Goal: Task Accomplishment & Management: Use online tool/utility

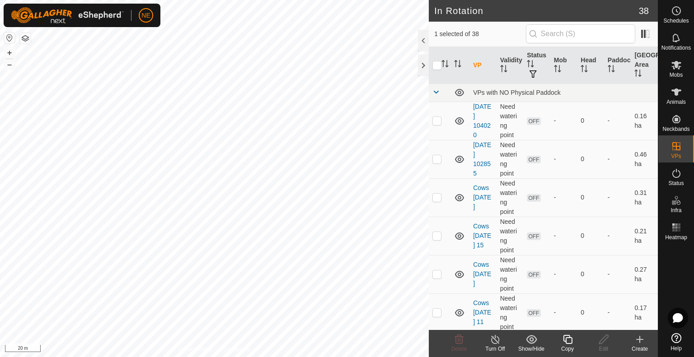
click at [570, 341] on icon at bounding box center [567, 339] width 11 height 11
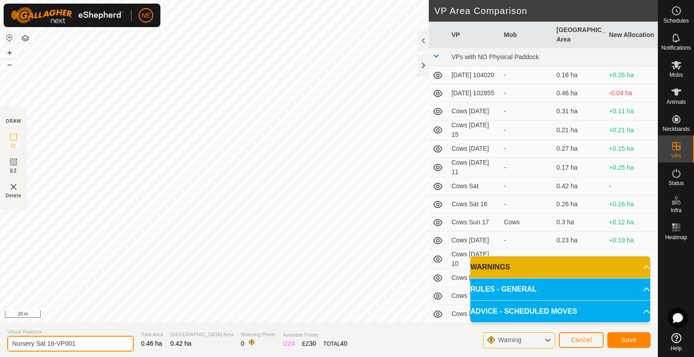
click at [94, 346] on input "Nursery Sat 16-VP001" at bounding box center [70, 344] width 126 height 16
type input "Nursery Sun 17"
click at [619, 341] on button "Save" at bounding box center [628, 340] width 43 height 16
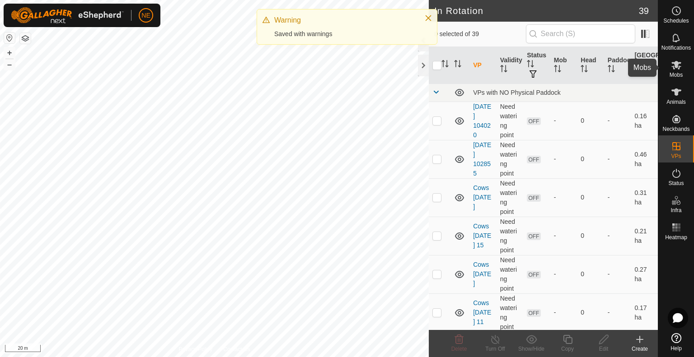
click at [678, 72] on span "Mobs" at bounding box center [675, 74] width 13 height 5
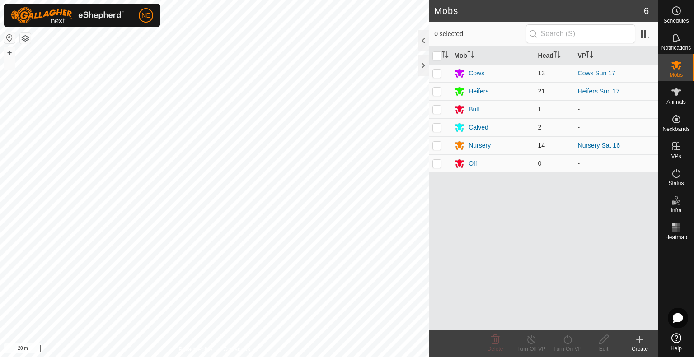
click at [435, 147] on p-checkbox at bounding box center [436, 145] width 9 height 7
checkbox input "true"
click at [562, 352] on div "Turn On VP" at bounding box center [567, 349] width 36 height 8
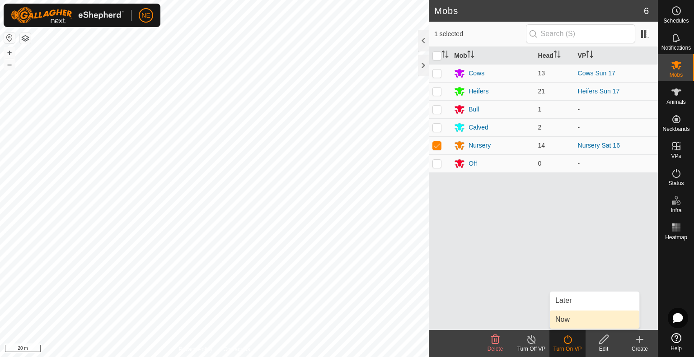
click at [571, 327] on link "Now" at bounding box center [594, 320] width 89 height 18
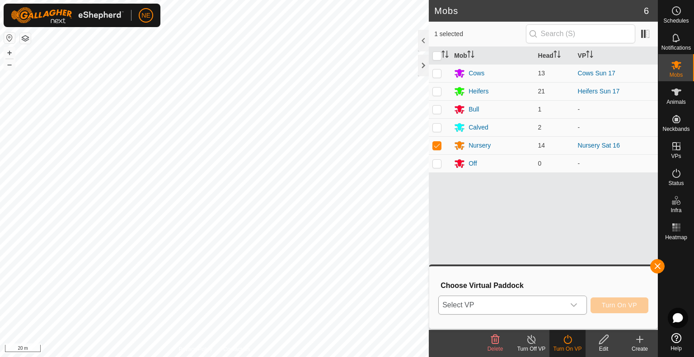
click at [580, 309] on div "dropdown trigger" at bounding box center [574, 305] width 18 height 18
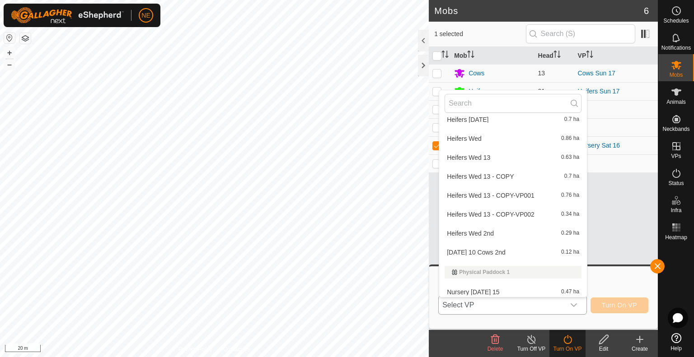
scroll to position [600, 0]
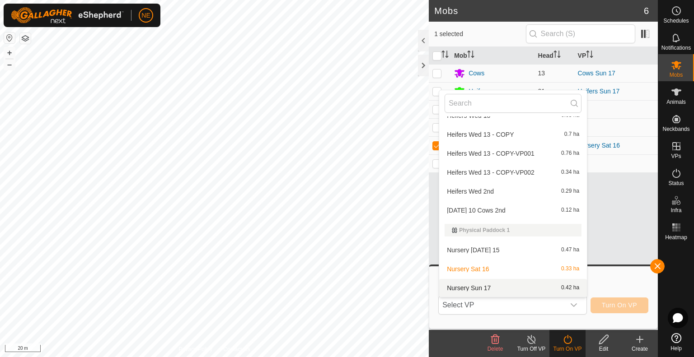
click at [520, 285] on li "Nursery Sun 17 0.42 ha" at bounding box center [513, 288] width 148 height 18
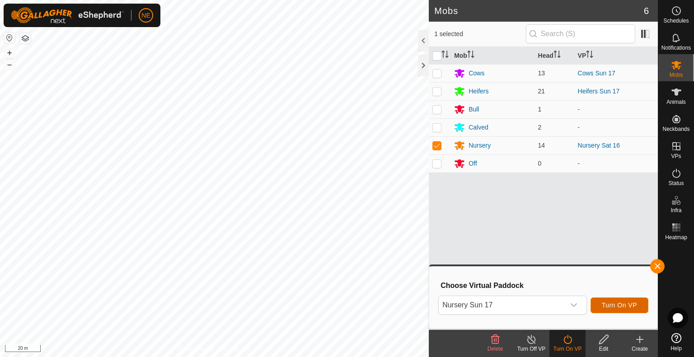
click at [601, 303] on button "Turn On VP" at bounding box center [619, 306] width 58 height 16
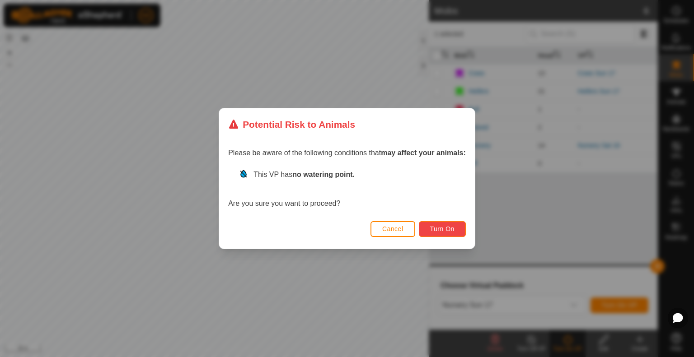
click at [435, 234] on button "Turn On" at bounding box center [442, 229] width 47 height 16
